Goal: Communication & Community: Share content

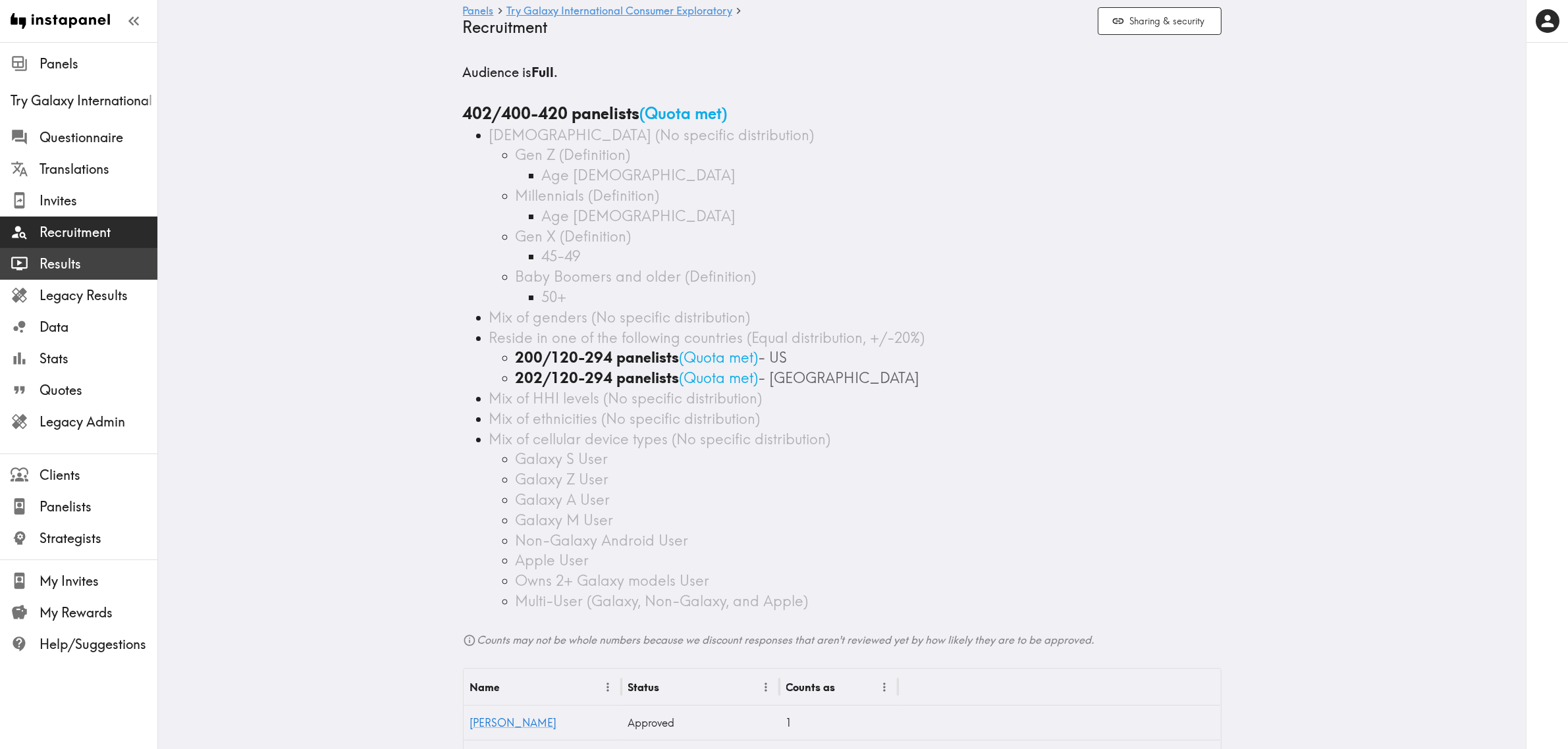
click at [100, 264] on span "Results" at bounding box center [98, 264] width 118 height 19
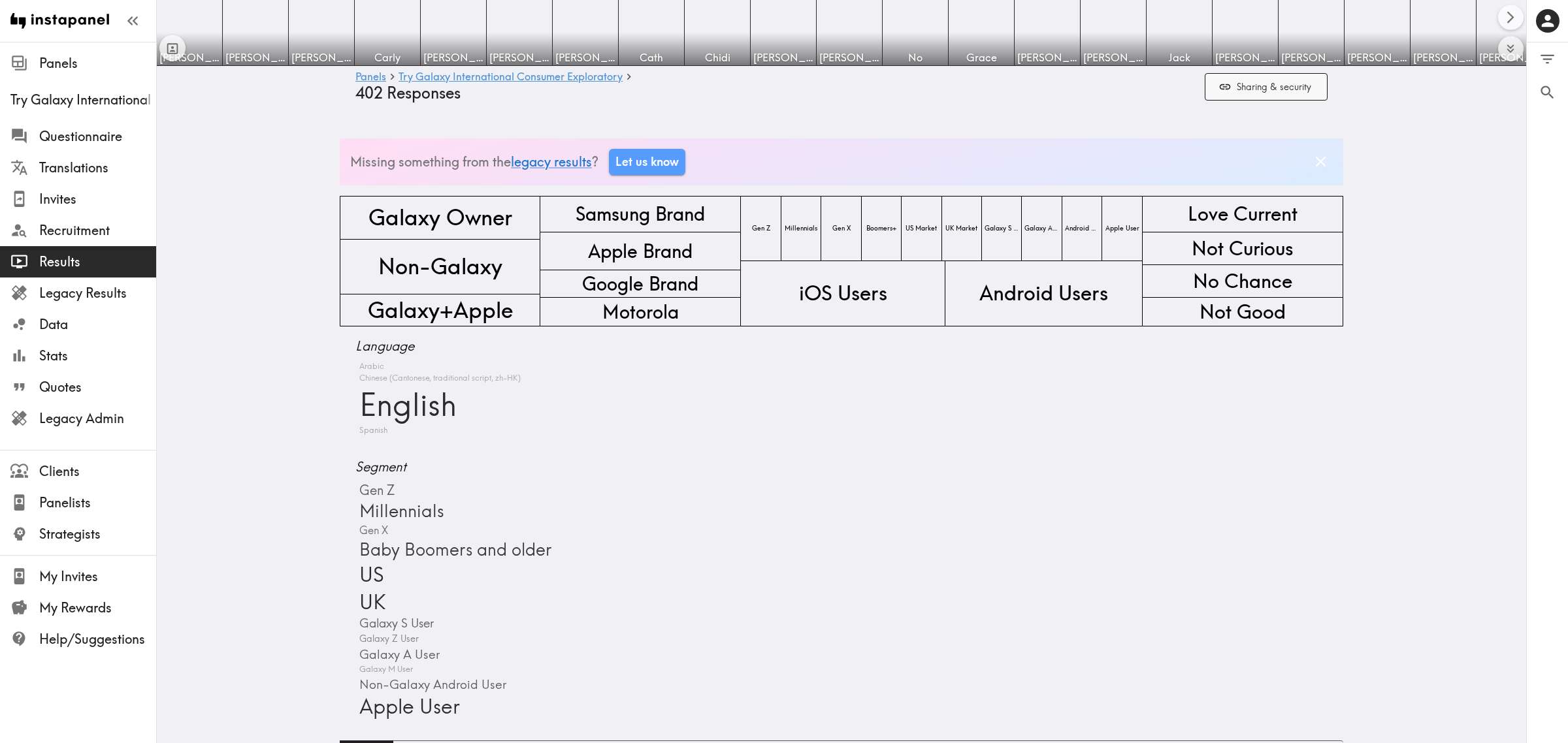
click at [1273, 22] on img at bounding box center [1245, 32] width 66 height 66
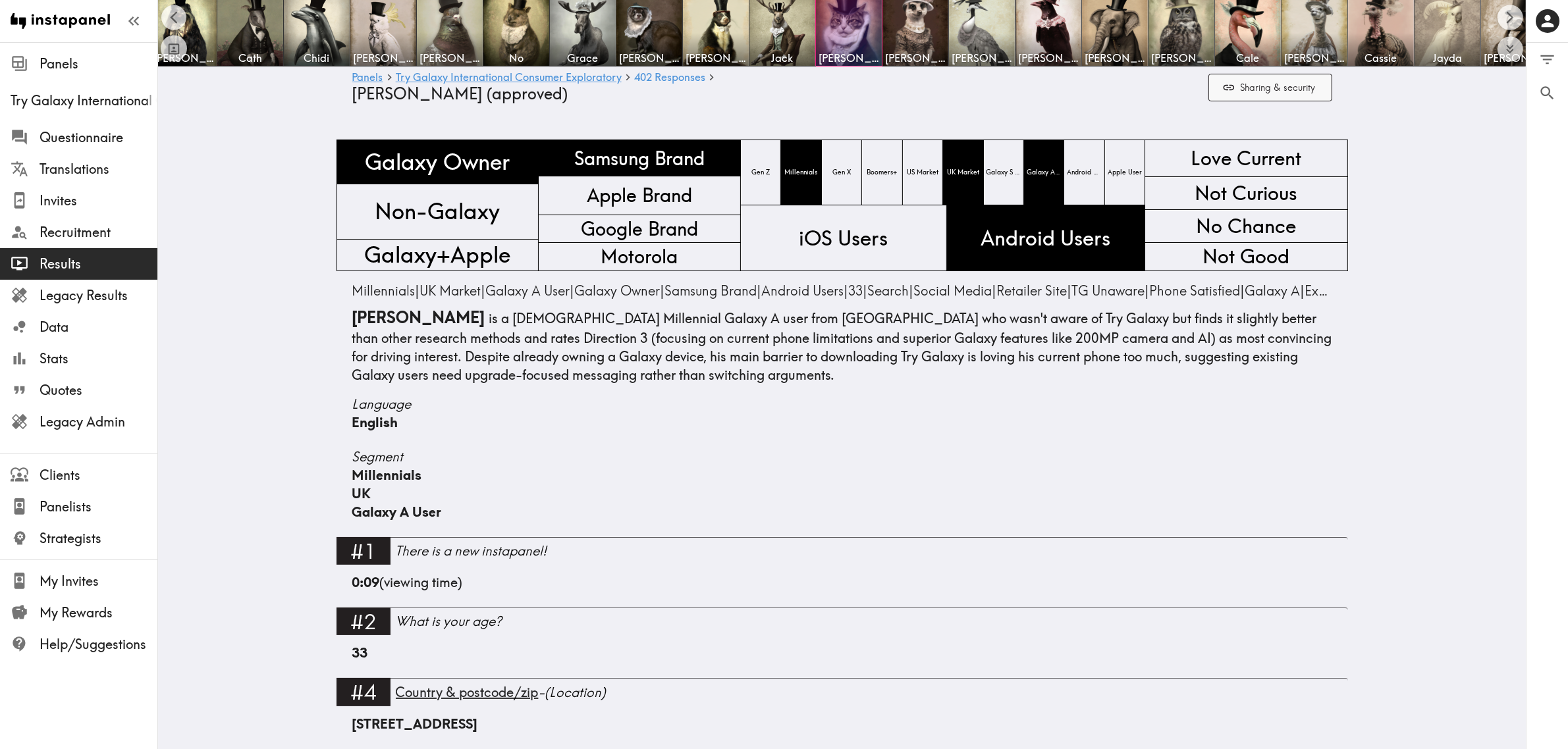
scroll to position [0, 413]
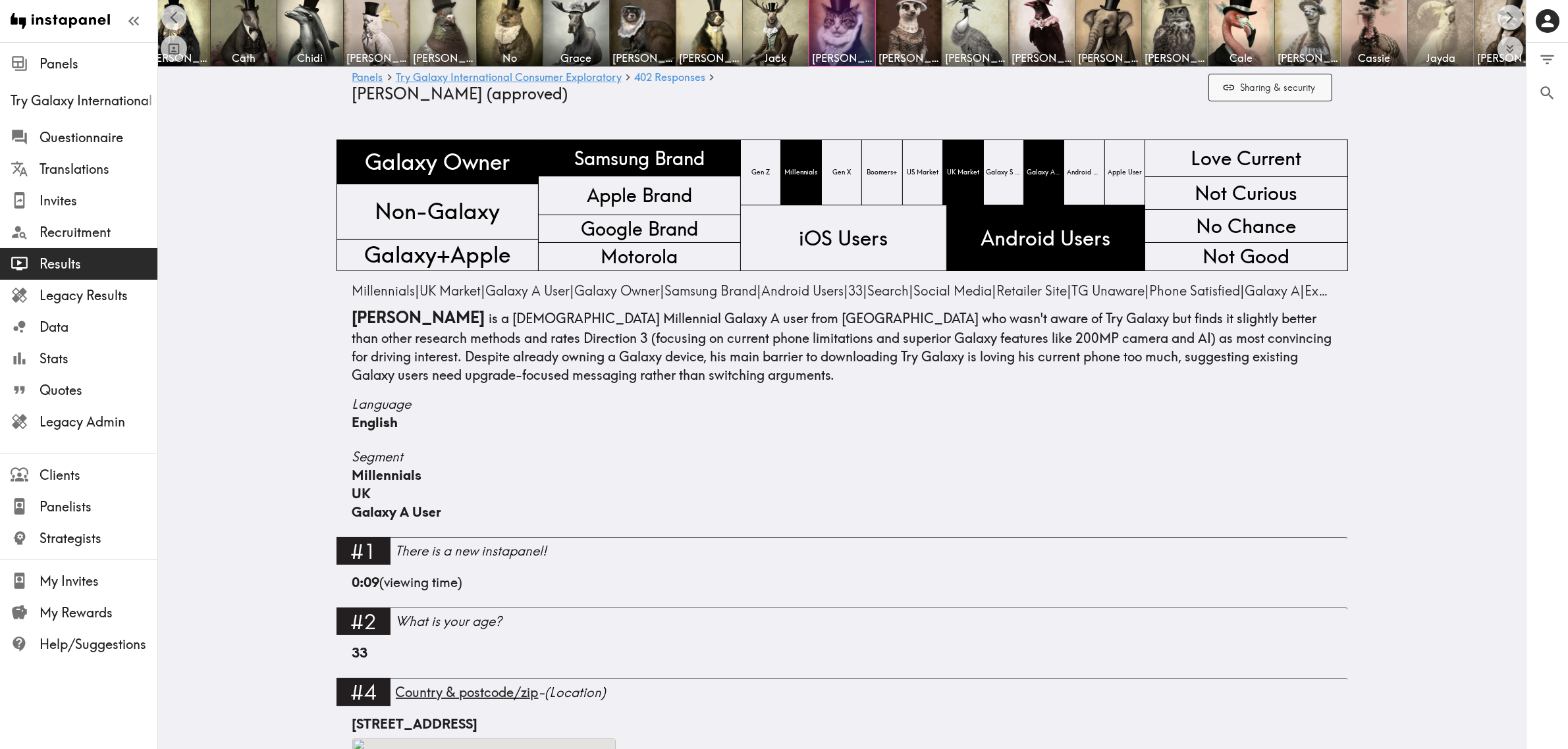
click at [1300, 89] on button "Sharing & security" at bounding box center [1270, 88] width 124 height 28
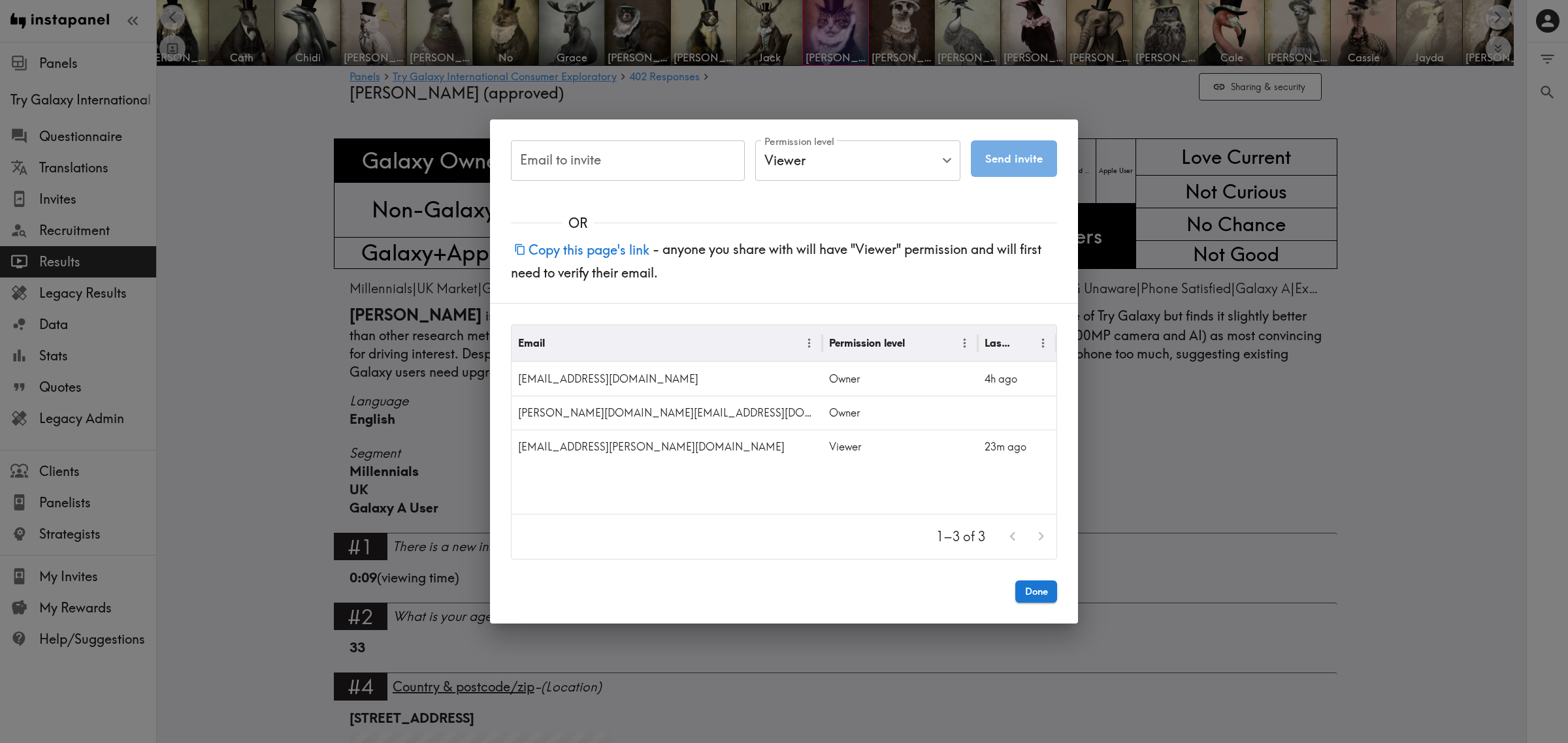
click at [628, 152] on input "Email to invite" at bounding box center [628, 160] width 234 height 40
paste input "e.heilweil@samsung.com"
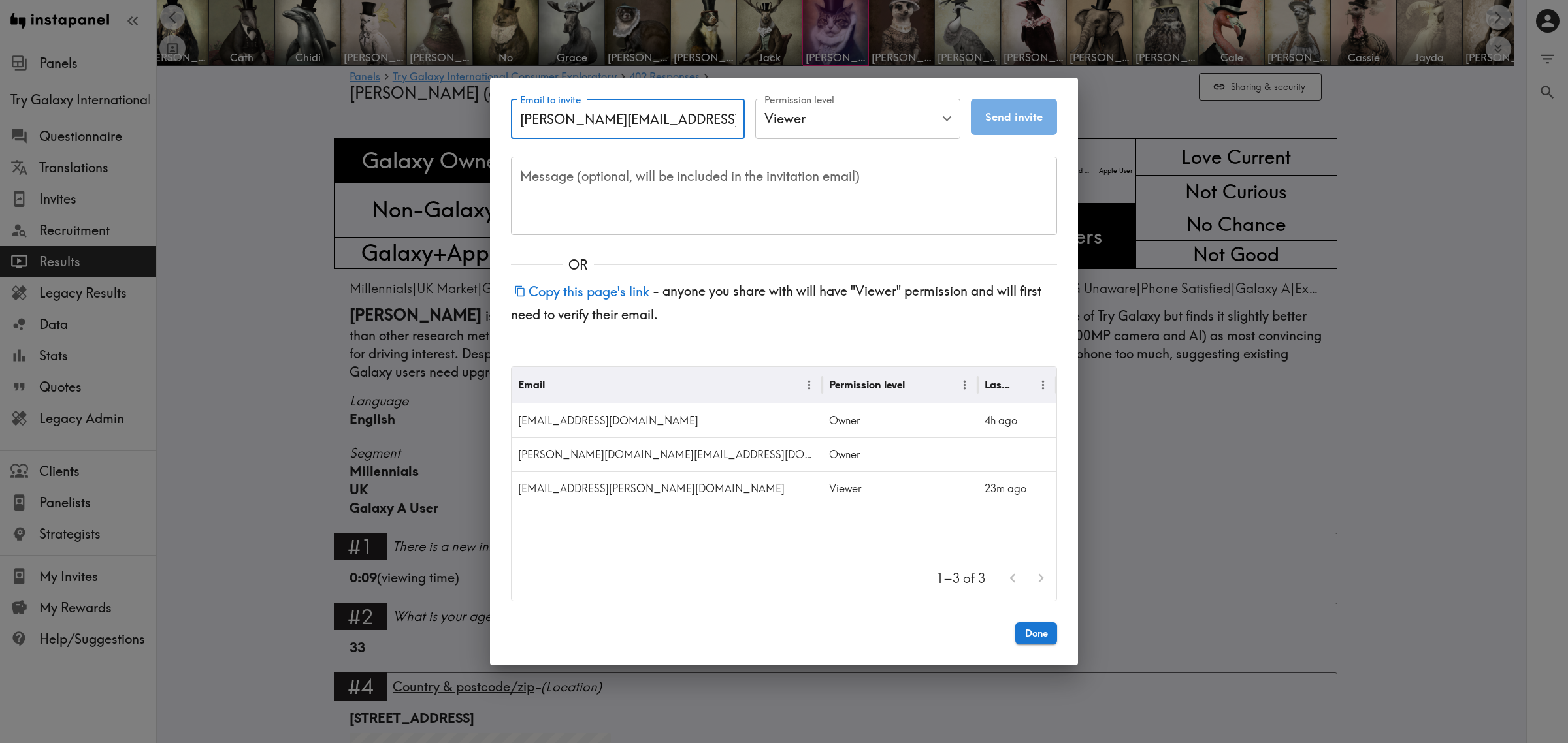
type input "e.heilweil@samsung.com"
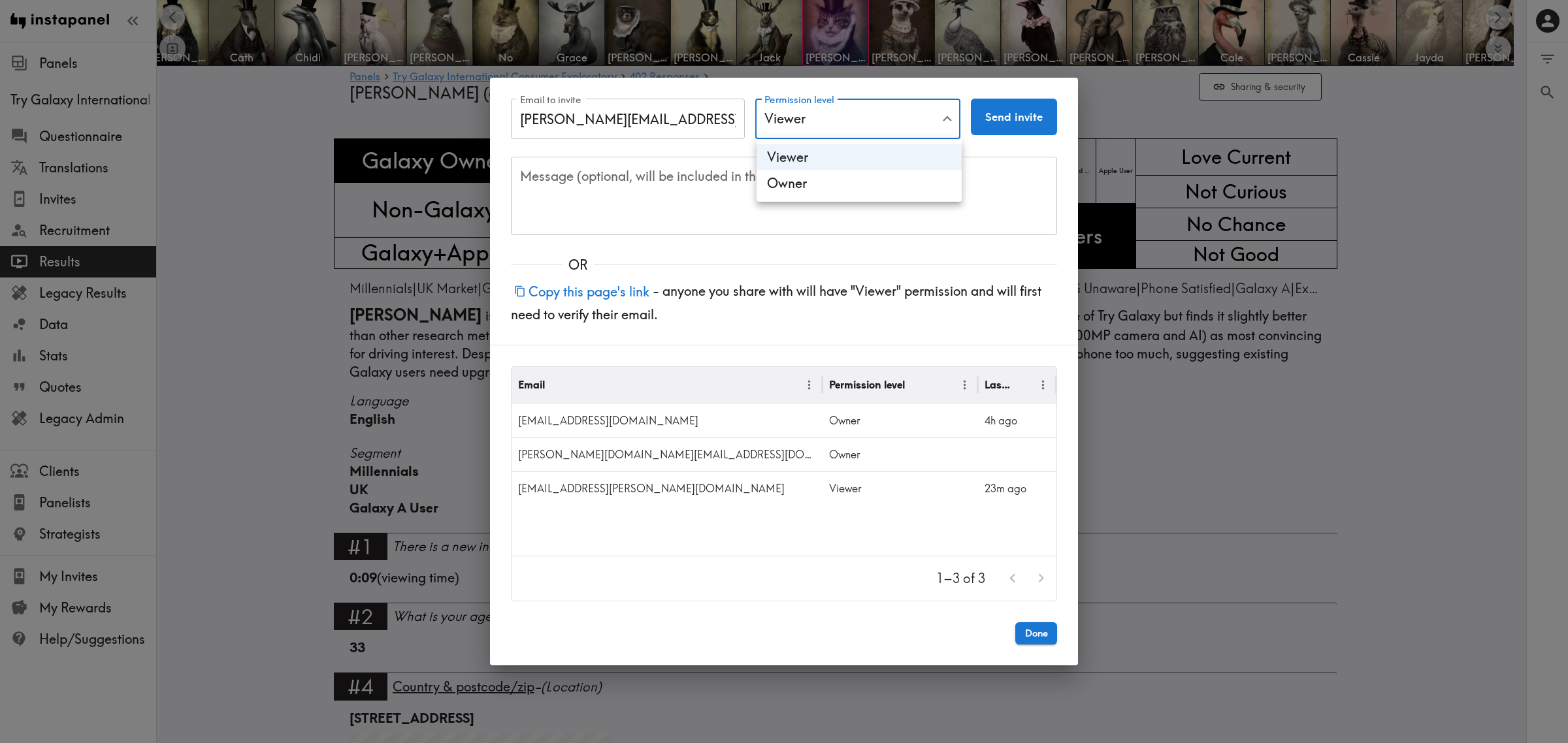
click at [858, 176] on li "Owner" at bounding box center [859, 184] width 205 height 26
type input "Owner"
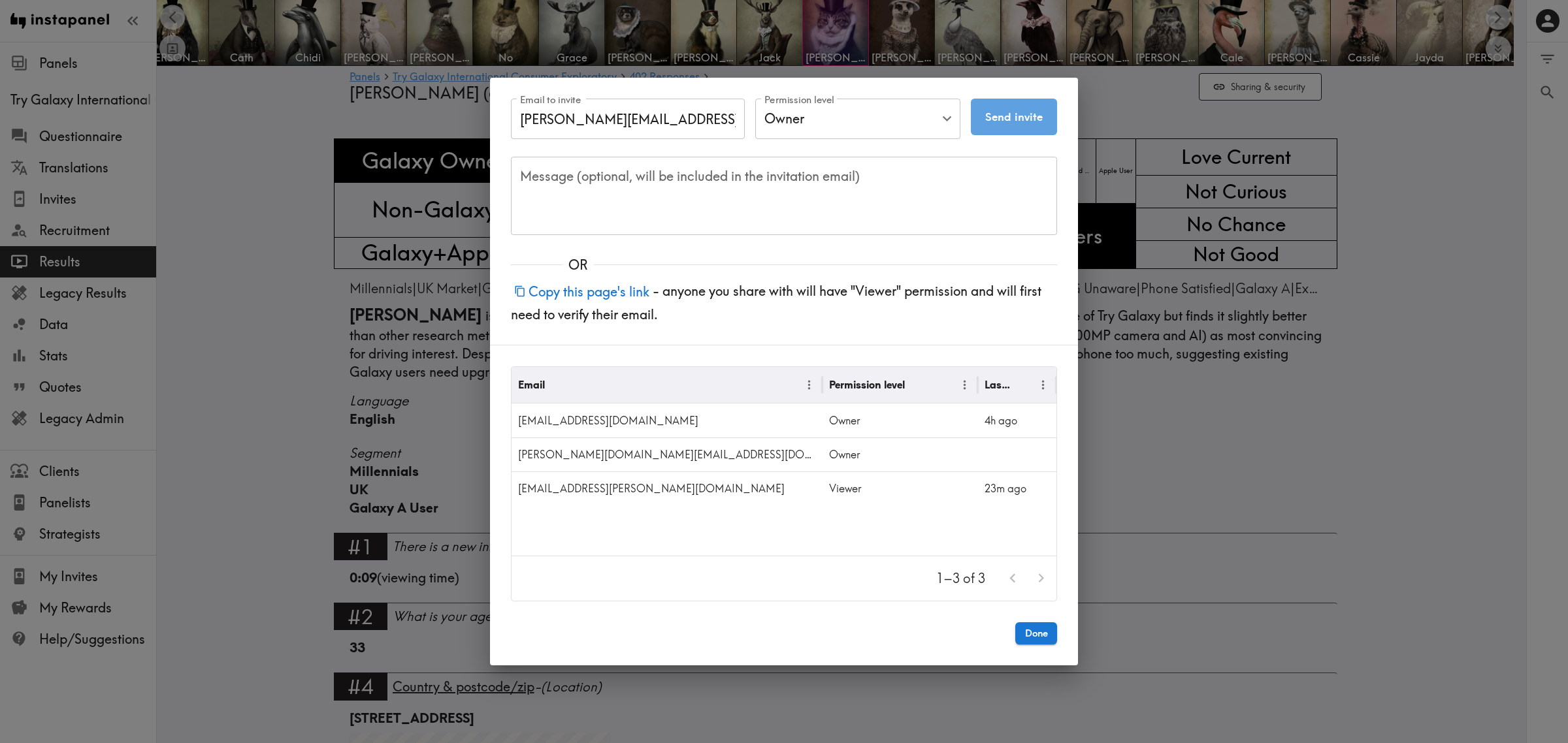
click at [1011, 123] on button "Send invite" at bounding box center [1014, 117] width 86 height 36
type input "Viewer"
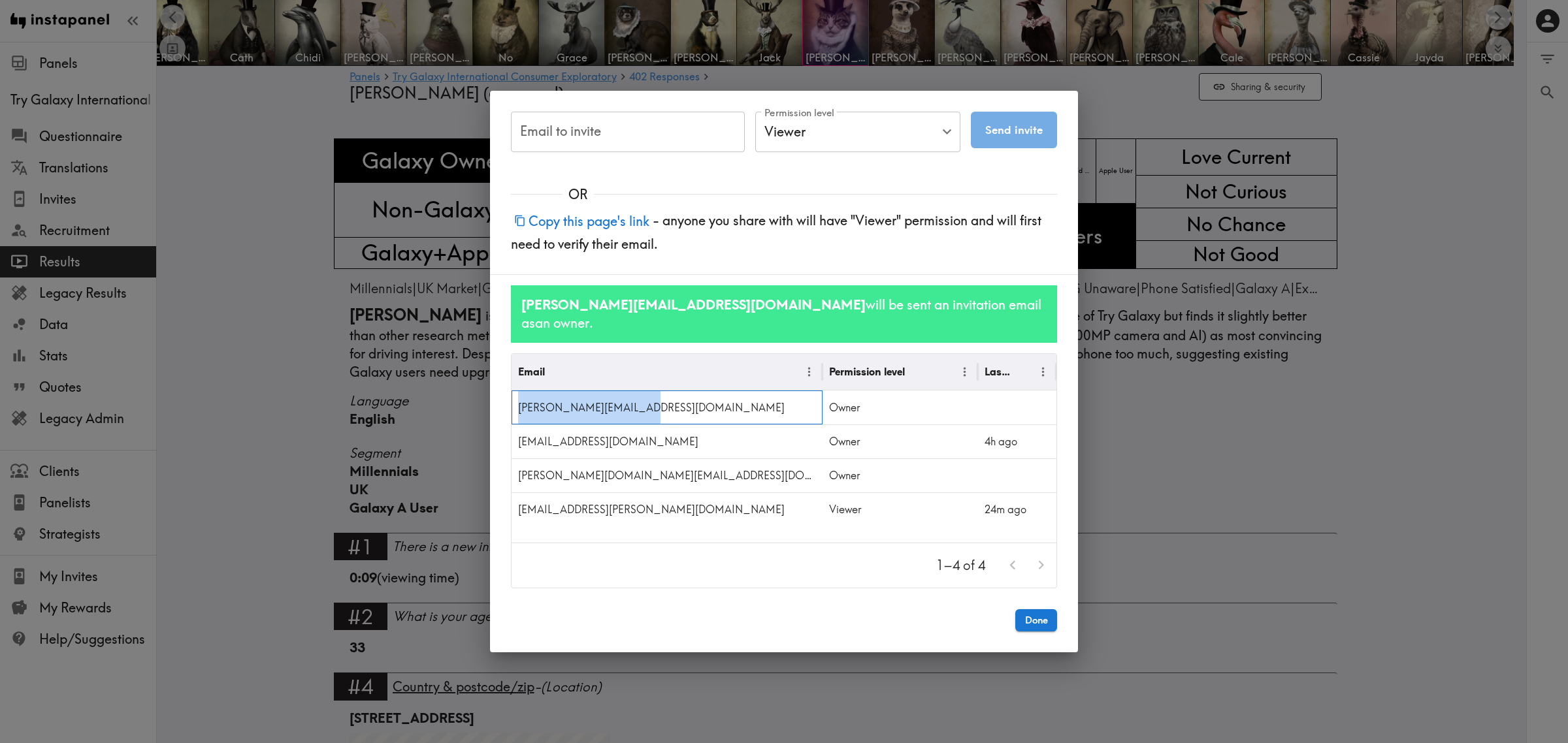
drag, startPoint x: 649, startPoint y: 397, endPoint x: 516, endPoint y: 404, distance: 133.2
click at [516, 404] on div "e.heilweil@samsung.com" at bounding box center [667, 407] width 311 height 34
copy div "e.heilweil@samsung.com"
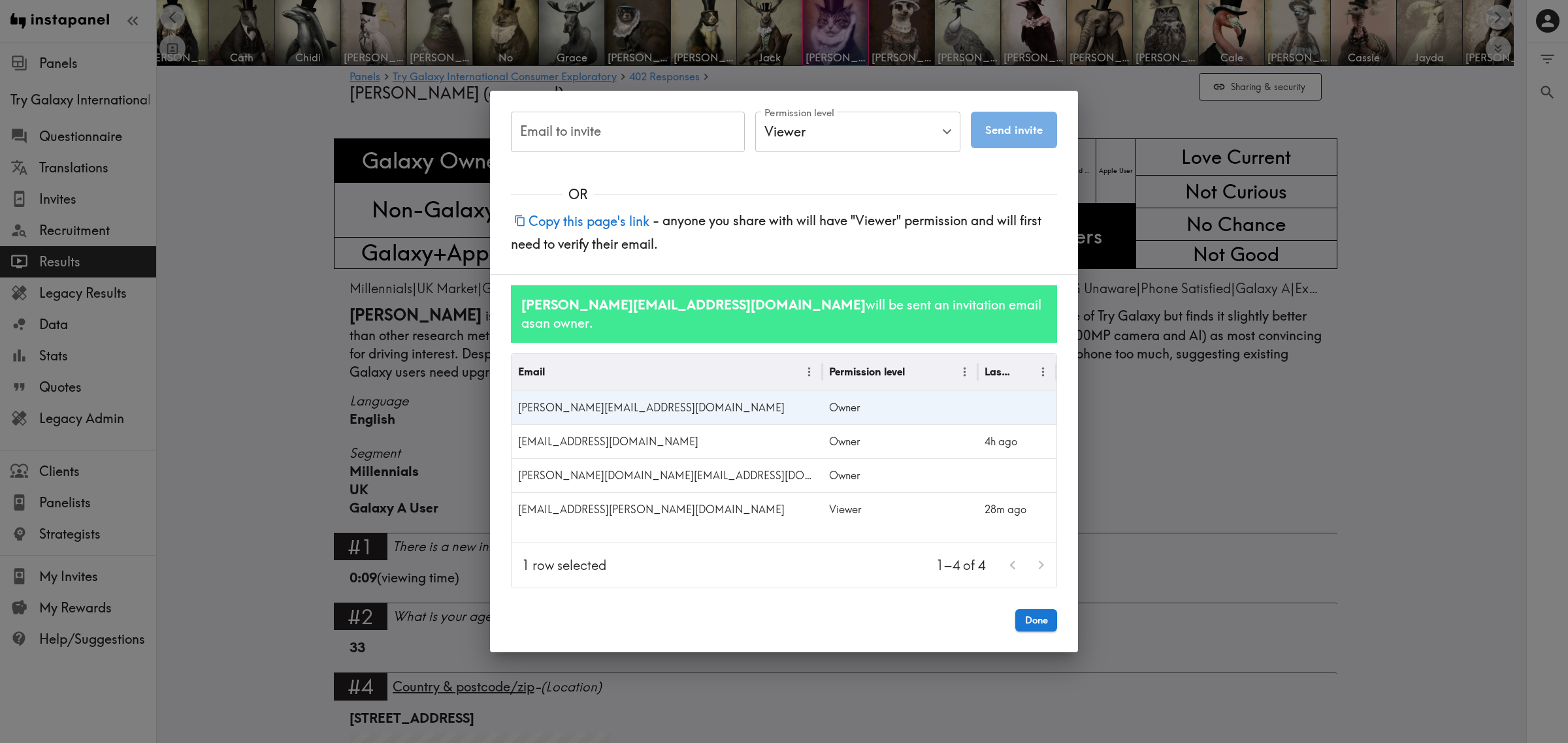
click at [223, 268] on div "Email to invite Email to invite Permission level Viewer Viewer Permission level…" at bounding box center [784, 371] width 1568 height 743
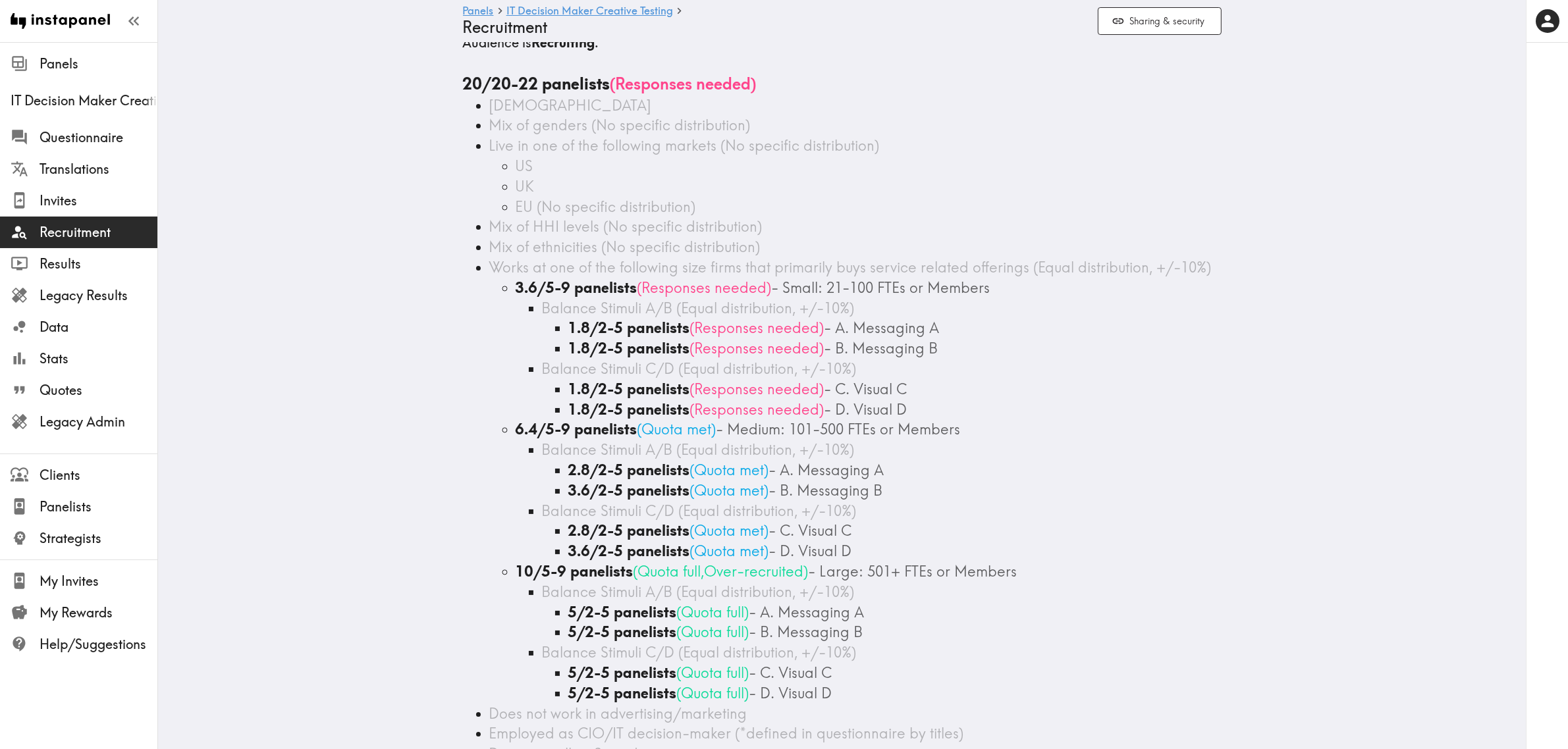
scroll to position [82, 0]
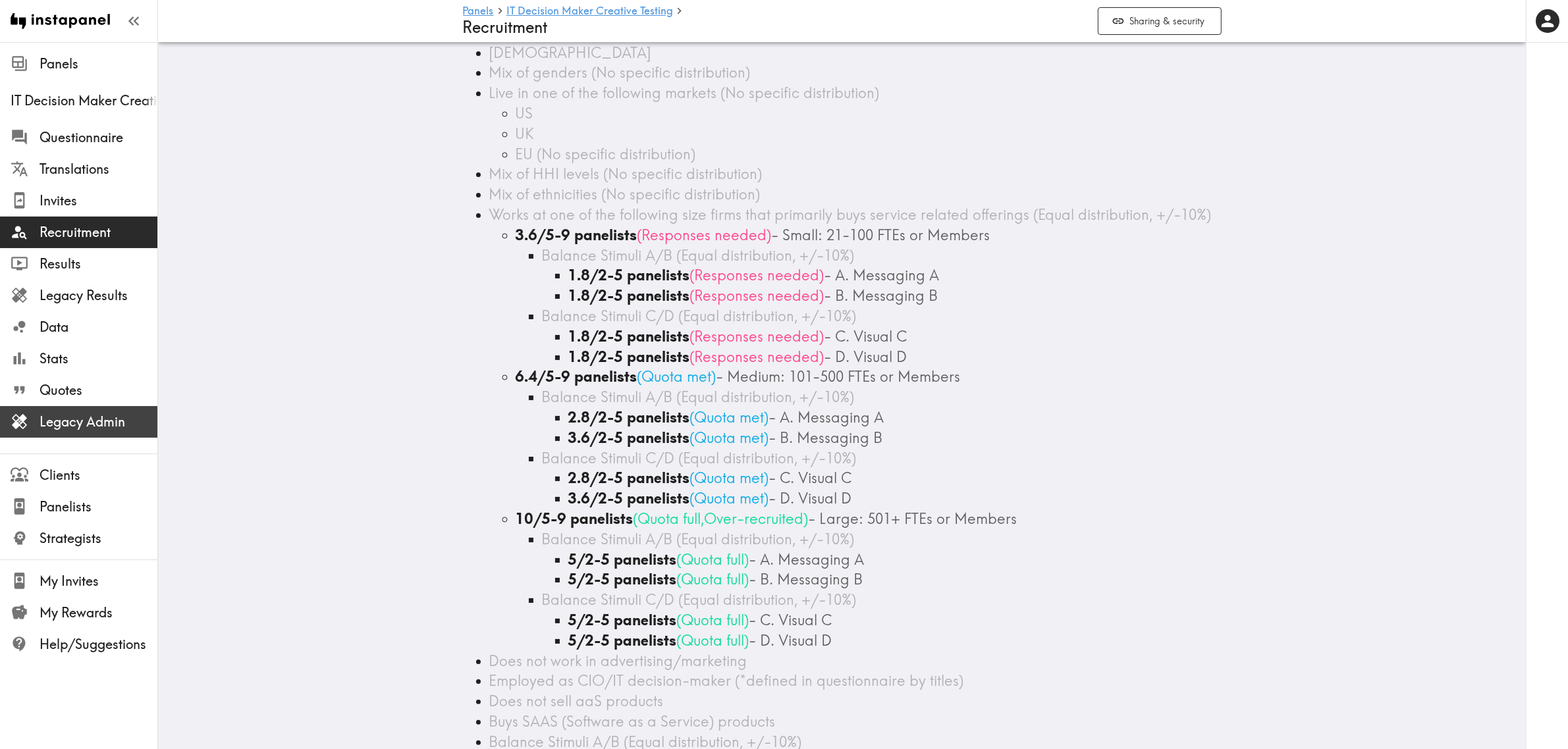
click at [100, 415] on span "Legacy Admin" at bounding box center [98, 422] width 118 height 19
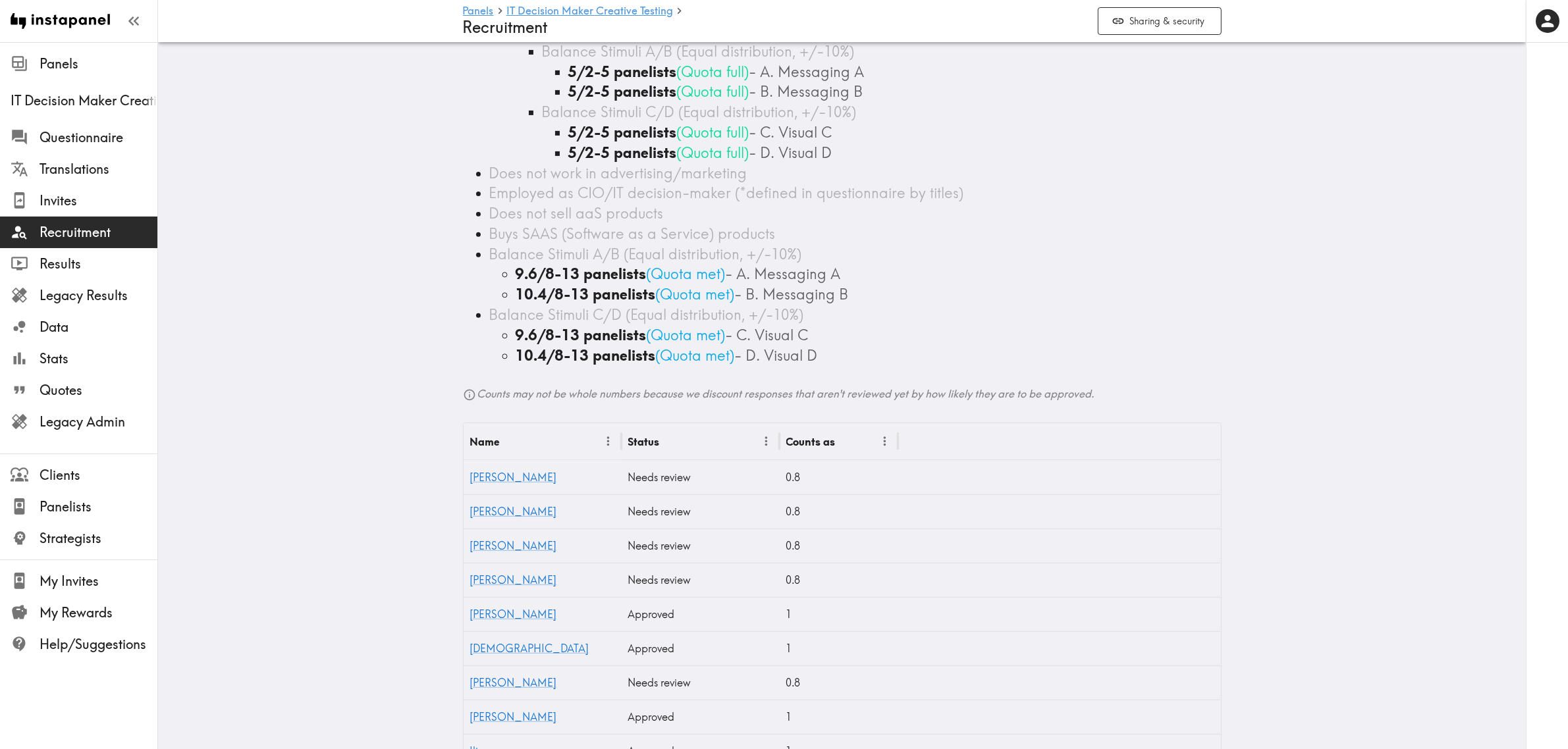
scroll to position [823, 0]
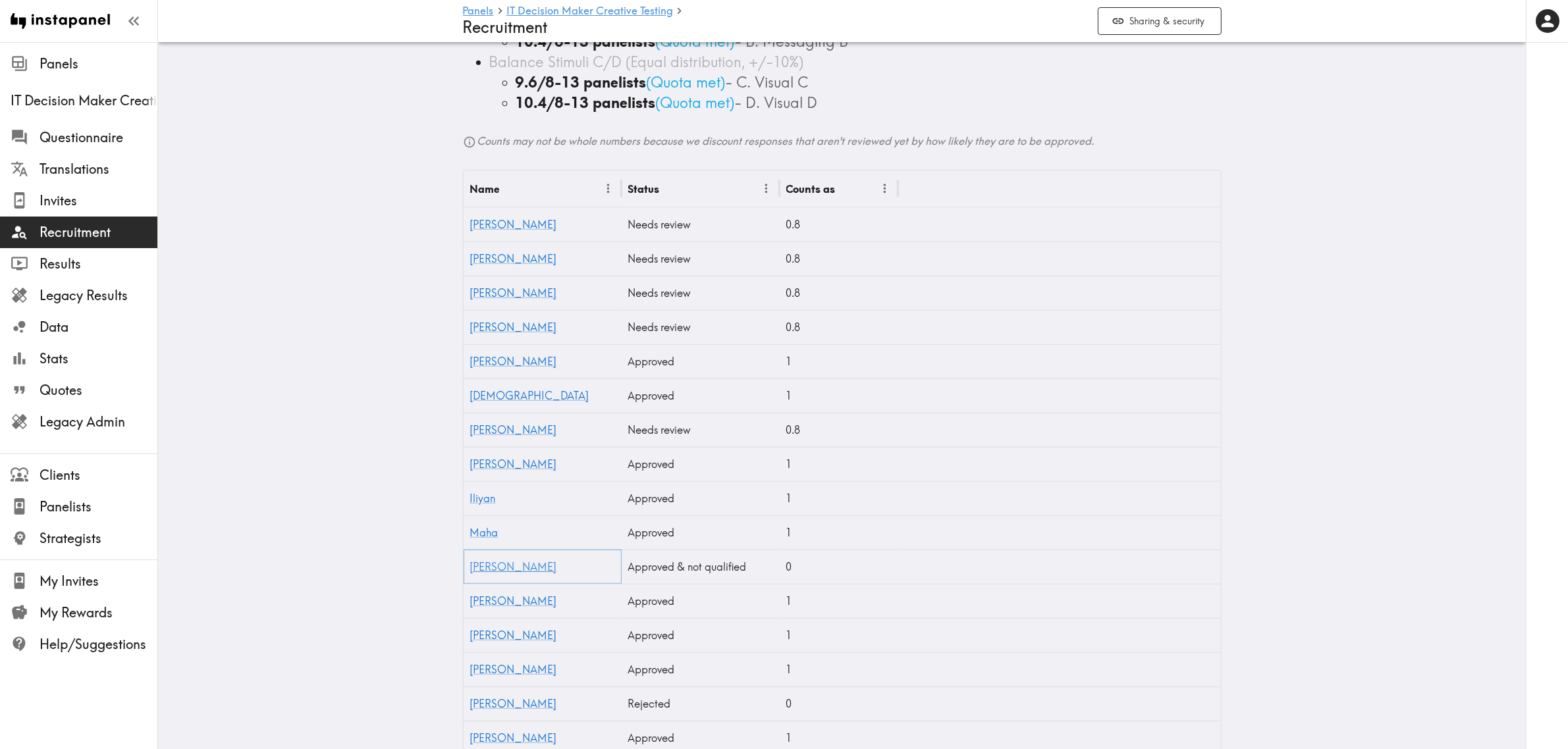
click at [474, 566] on link "[PERSON_NAME]" at bounding box center [514, 566] width 87 height 13
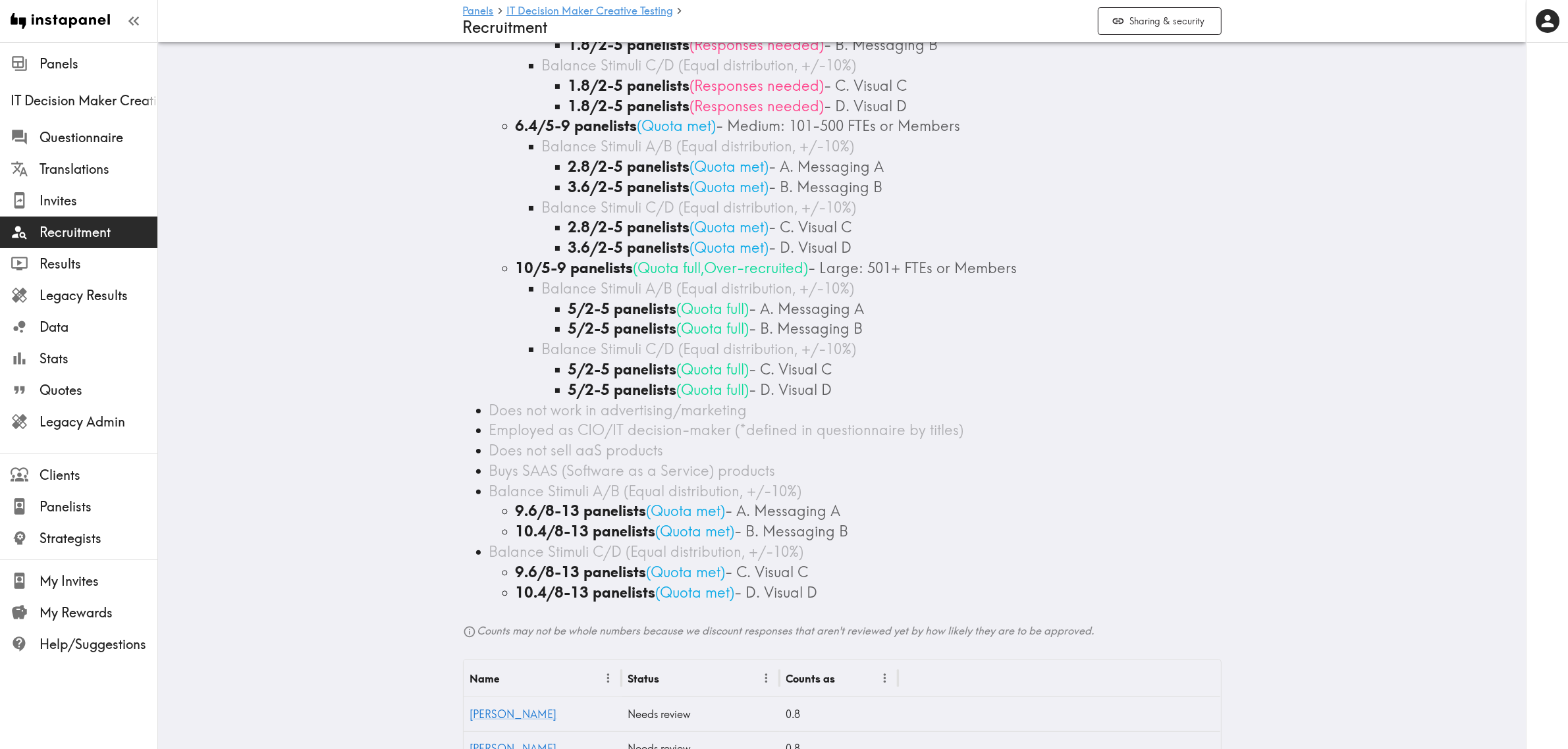
scroll to position [82, 0]
